Goal: Information Seeking & Learning: Learn about a topic

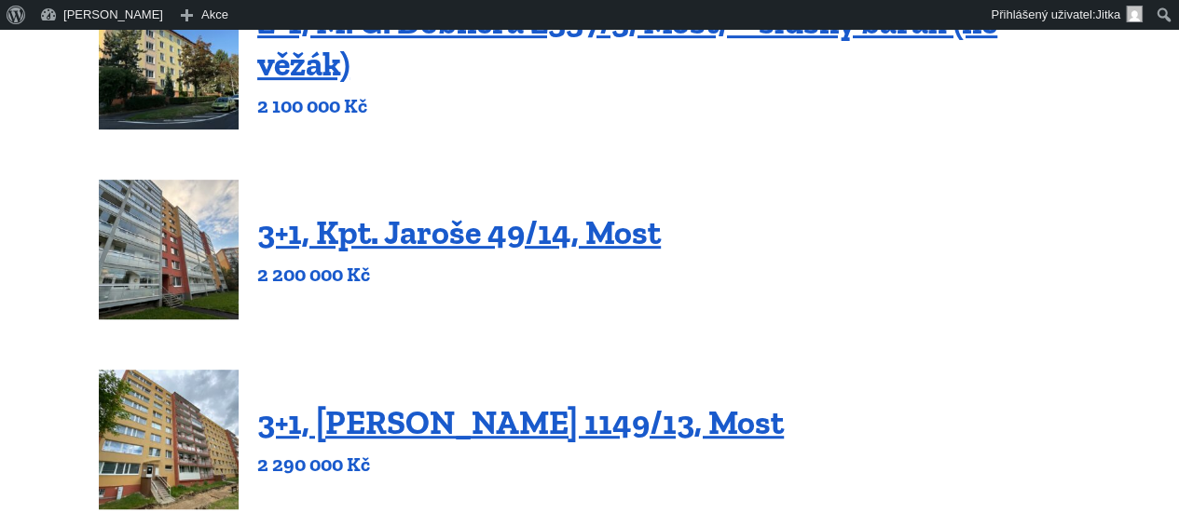
scroll to position [367, 0]
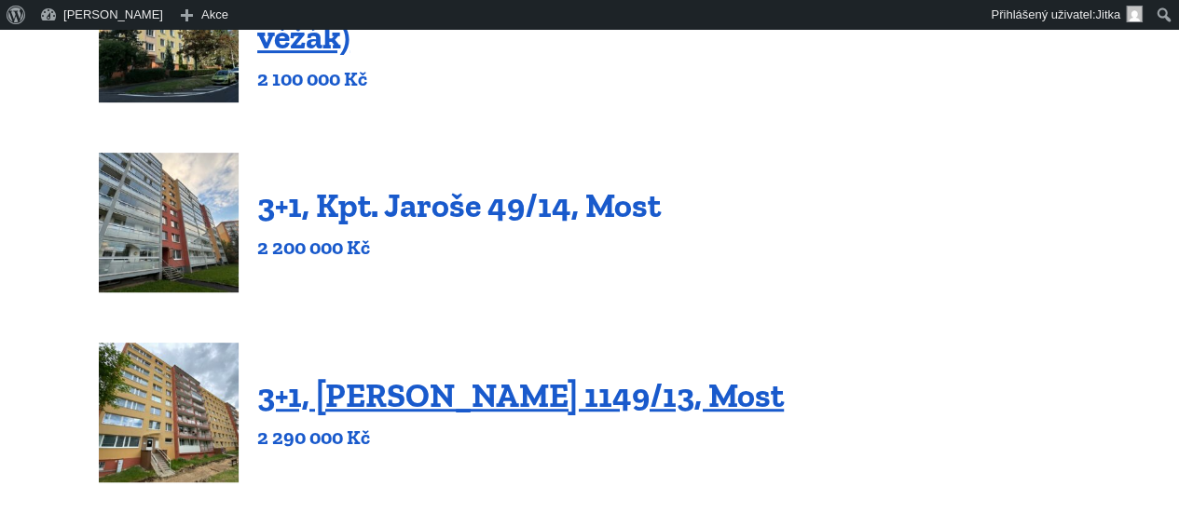
click at [502, 219] on link "3+1, Kpt. Jaroše 49/14, Most" at bounding box center [458, 205] width 403 height 40
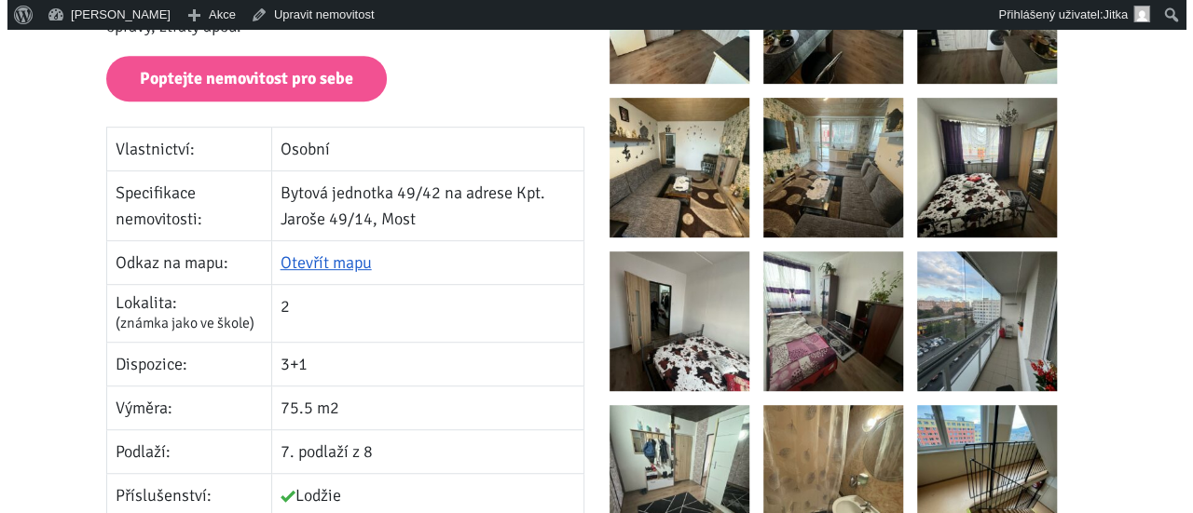
scroll to position [475, 0]
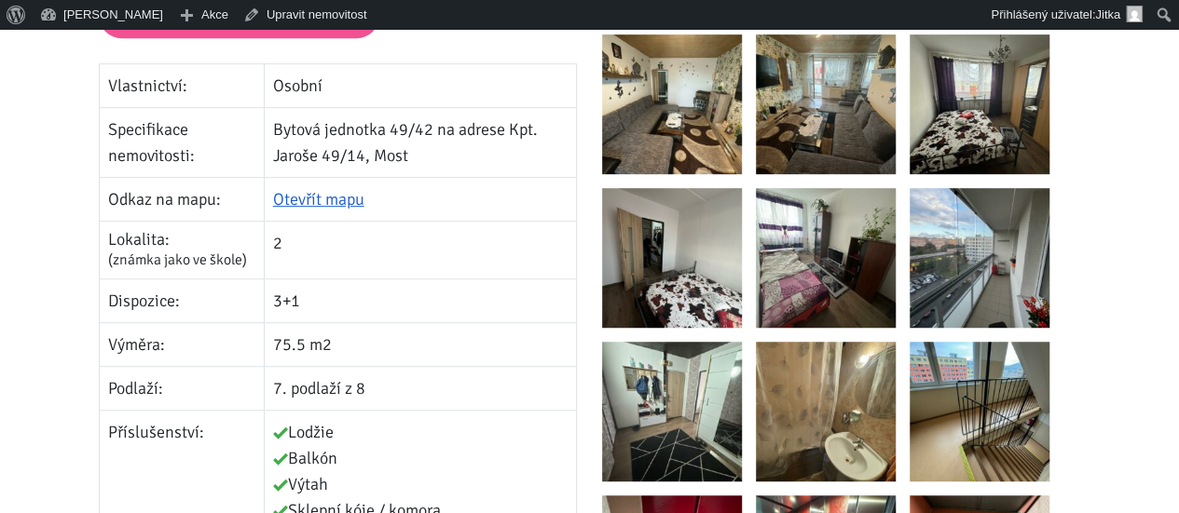
click at [969, 235] on img at bounding box center [979, 258] width 140 height 140
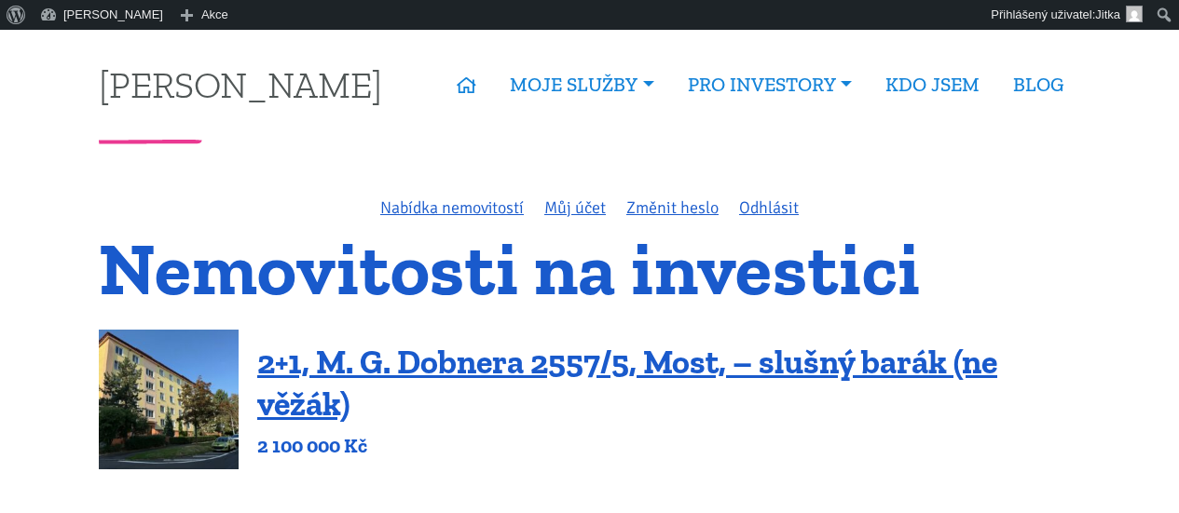
scroll to position [367, 0]
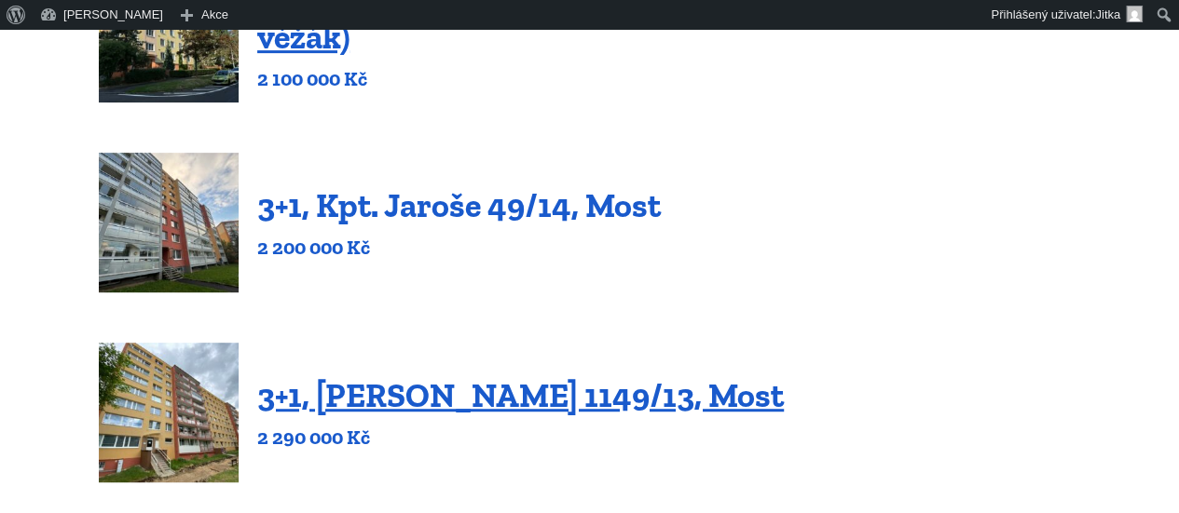
click at [406, 206] on link "3+1, Kpt. Jaroše 49/14, Most" at bounding box center [458, 205] width 403 height 40
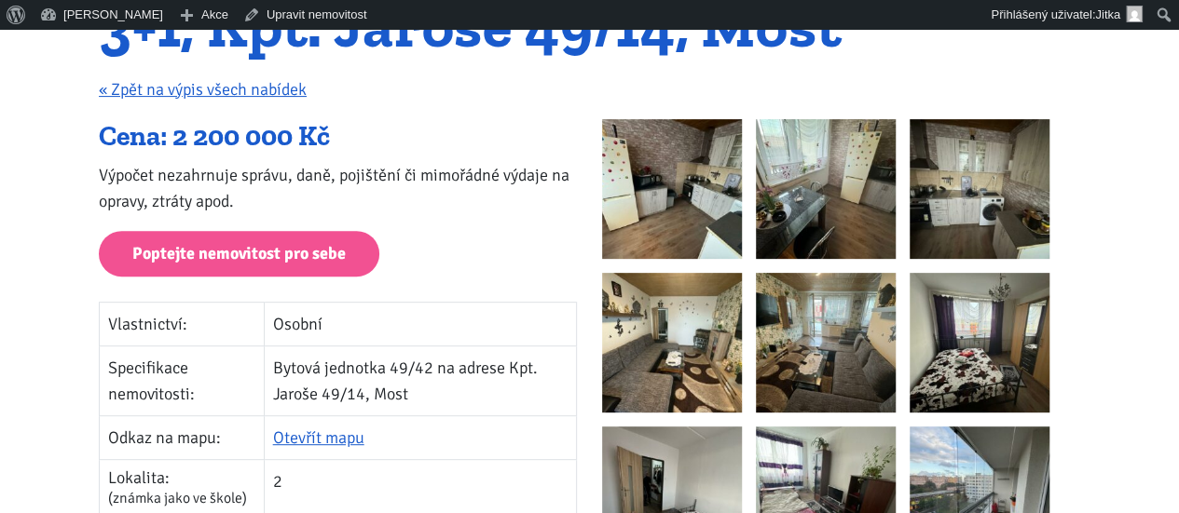
scroll to position [240, 0]
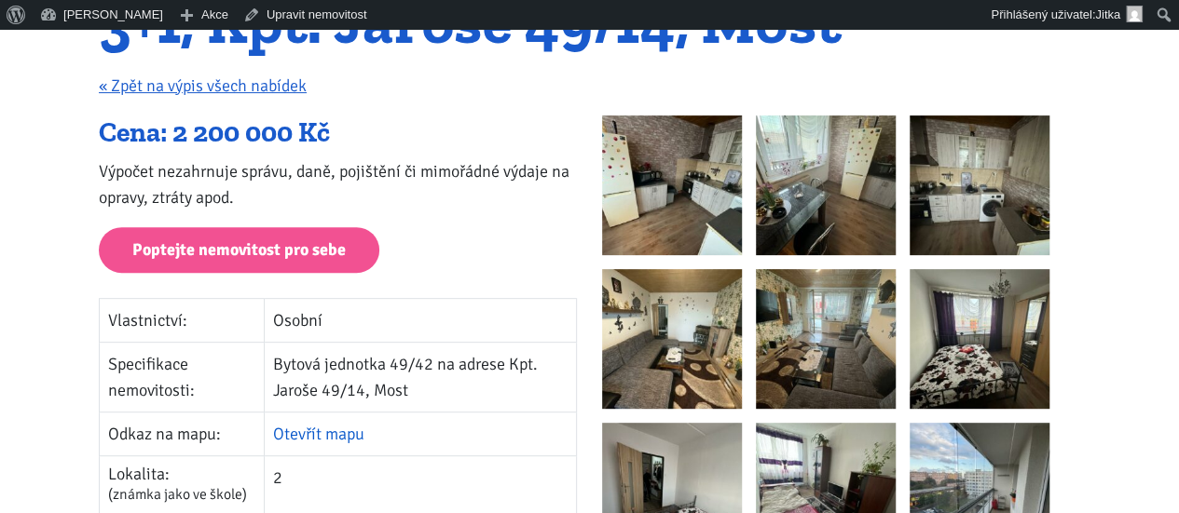
click at [324, 428] on link "Otevřít mapu" at bounding box center [318, 434] width 91 height 20
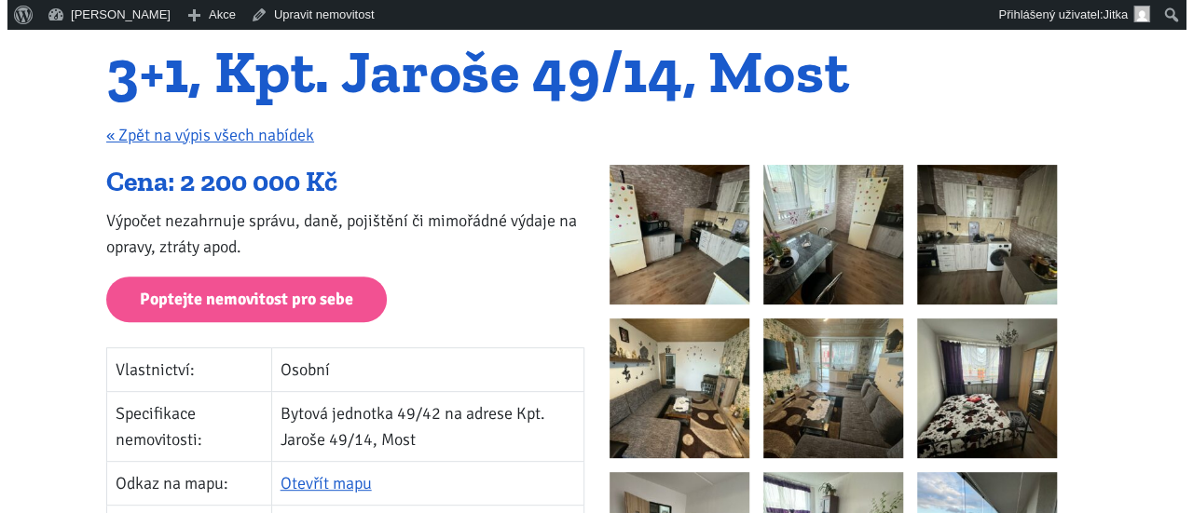
scroll to position [0, 0]
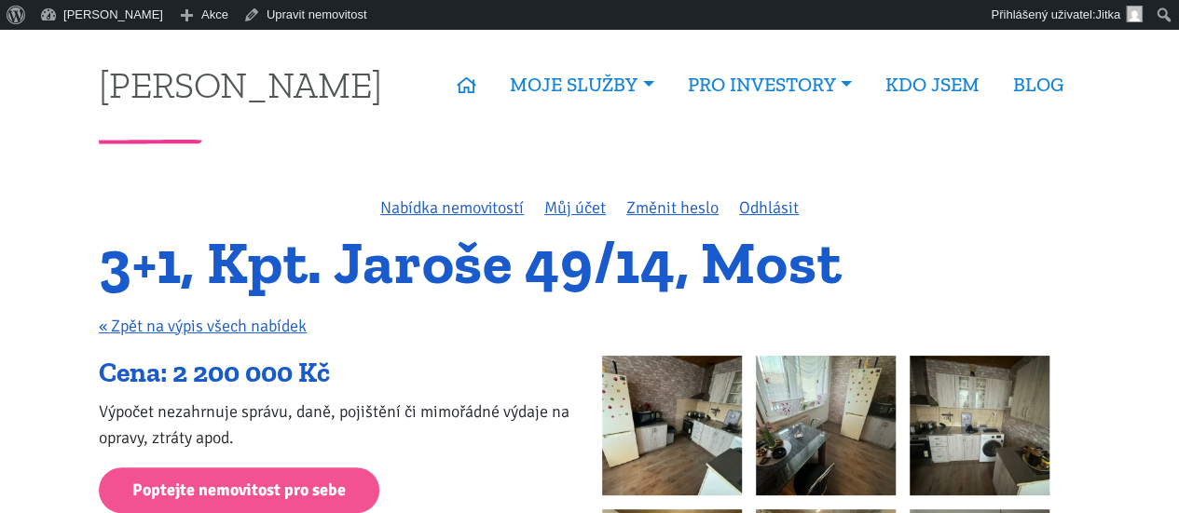
click at [793, 389] on img at bounding box center [826, 426] width 140 height 140
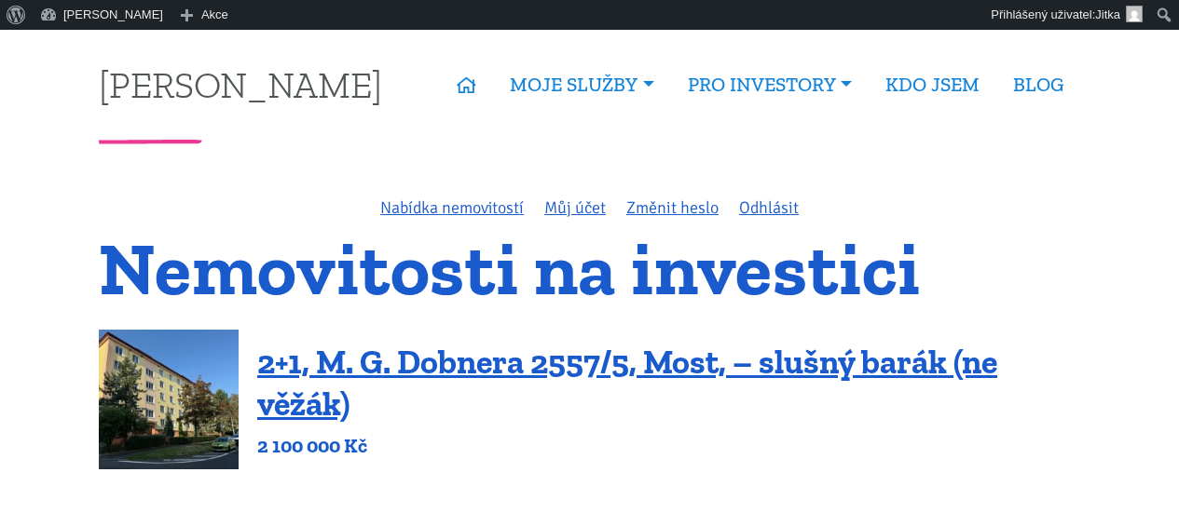
scroll to position [367, 0]
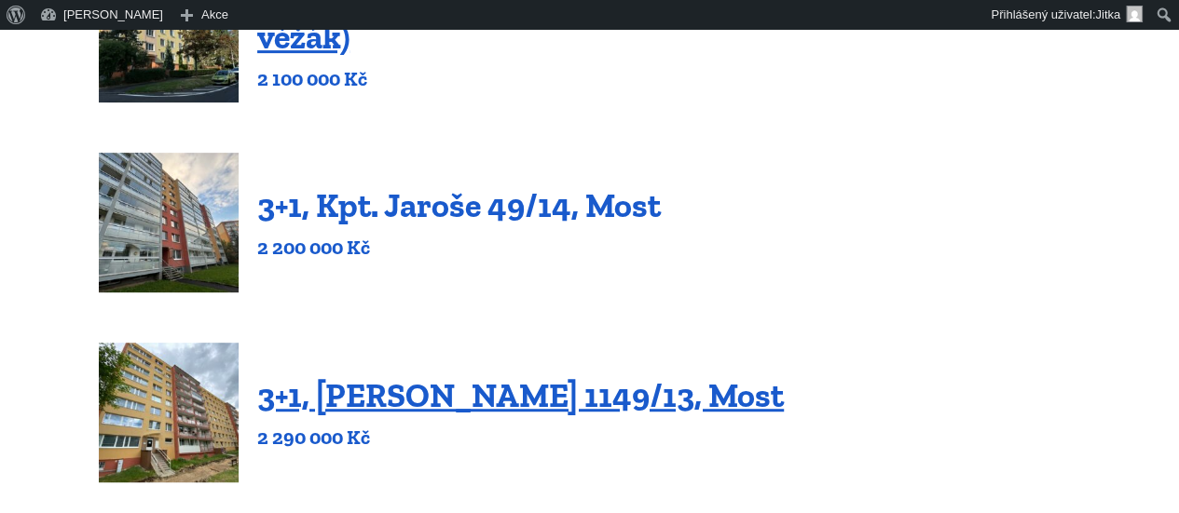
click at [367, 210] on link "3+1, Kpt. Jaroše 49/14, Most" at bounding box center [458, 205] width 403 height 40
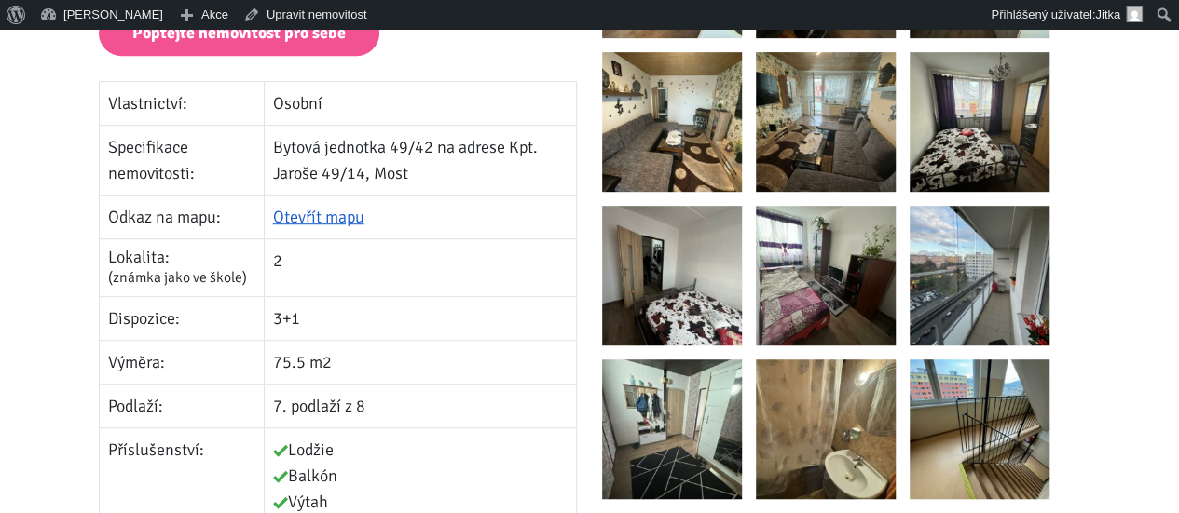
scroll to position [471, 0]
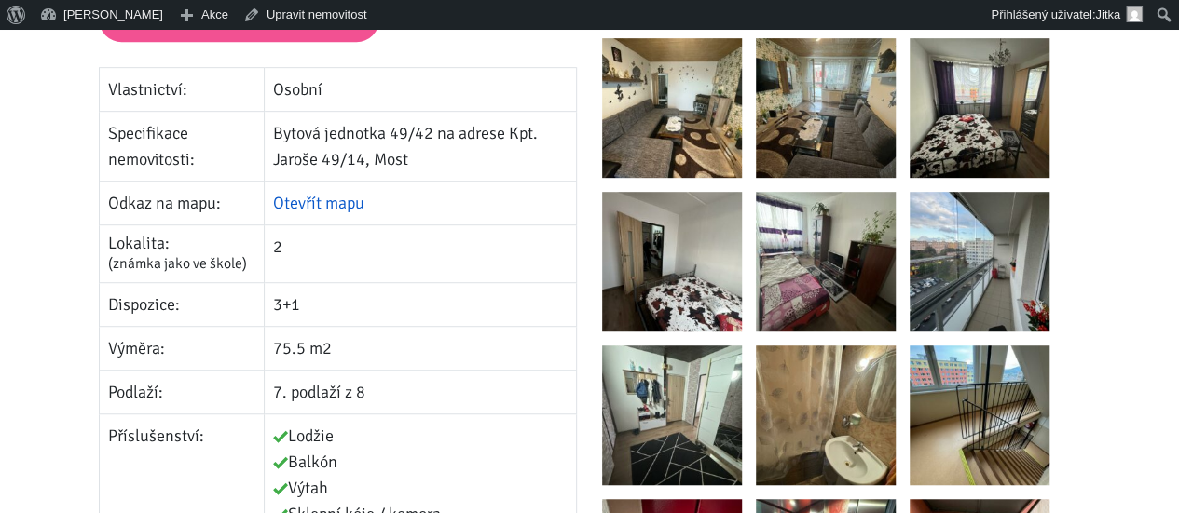
click at [330, 201] on link "Otevřít mapu" at bounding box center [318, 203] width 91 height 20
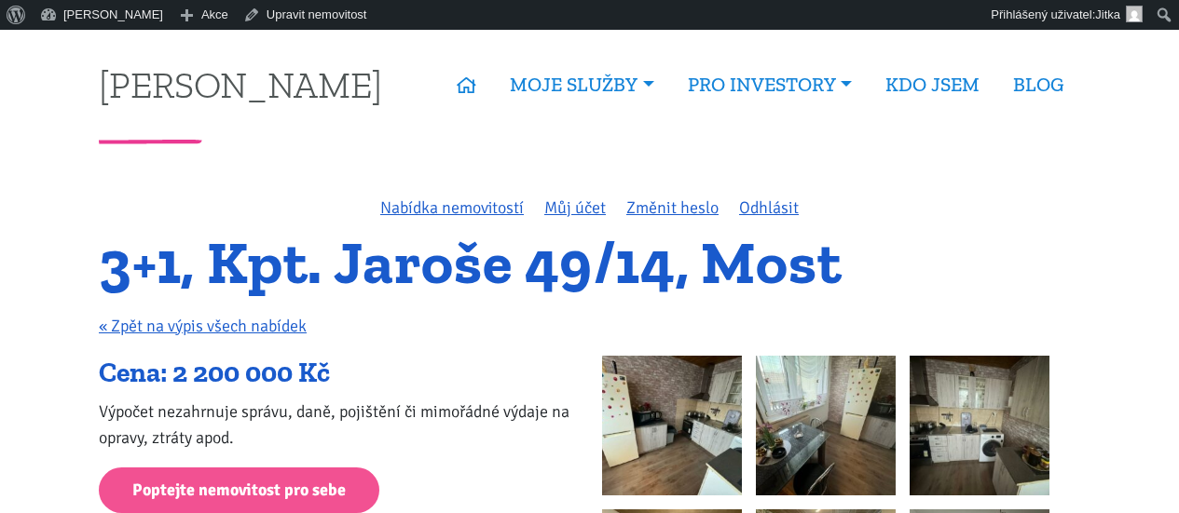
scroll to position [471, 0]
